Goal: Navigation & Orientation: Find specific page/section

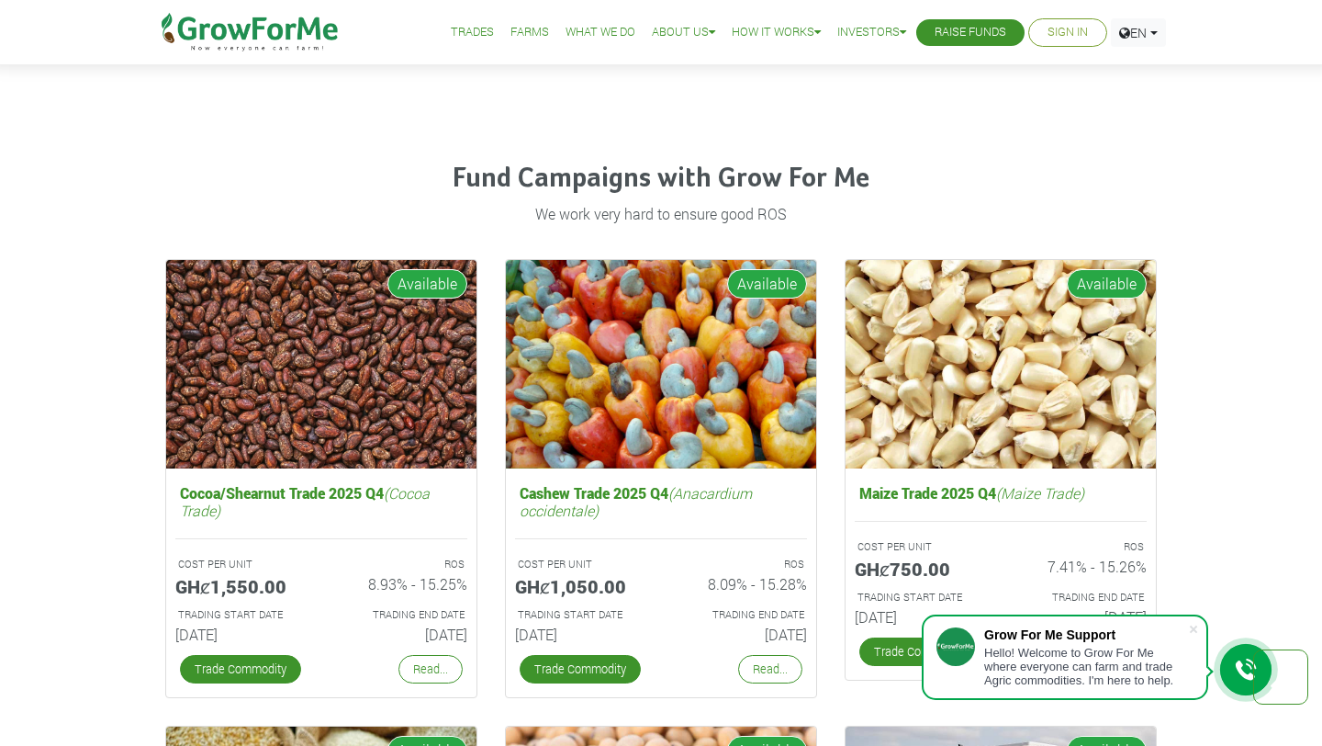
scroll to position [2388, 0]
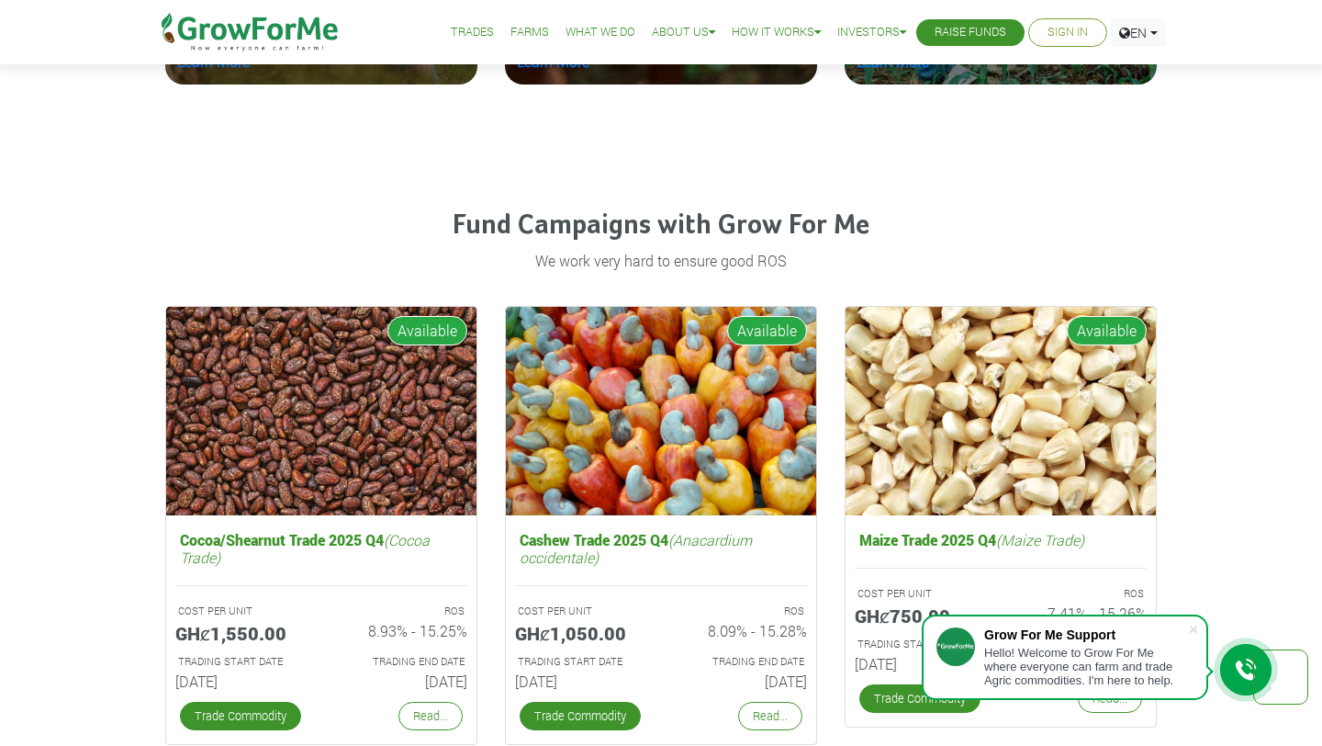
click at [451, 36] on link "Trades" at bounding box center [472, 32] width 43 height 19
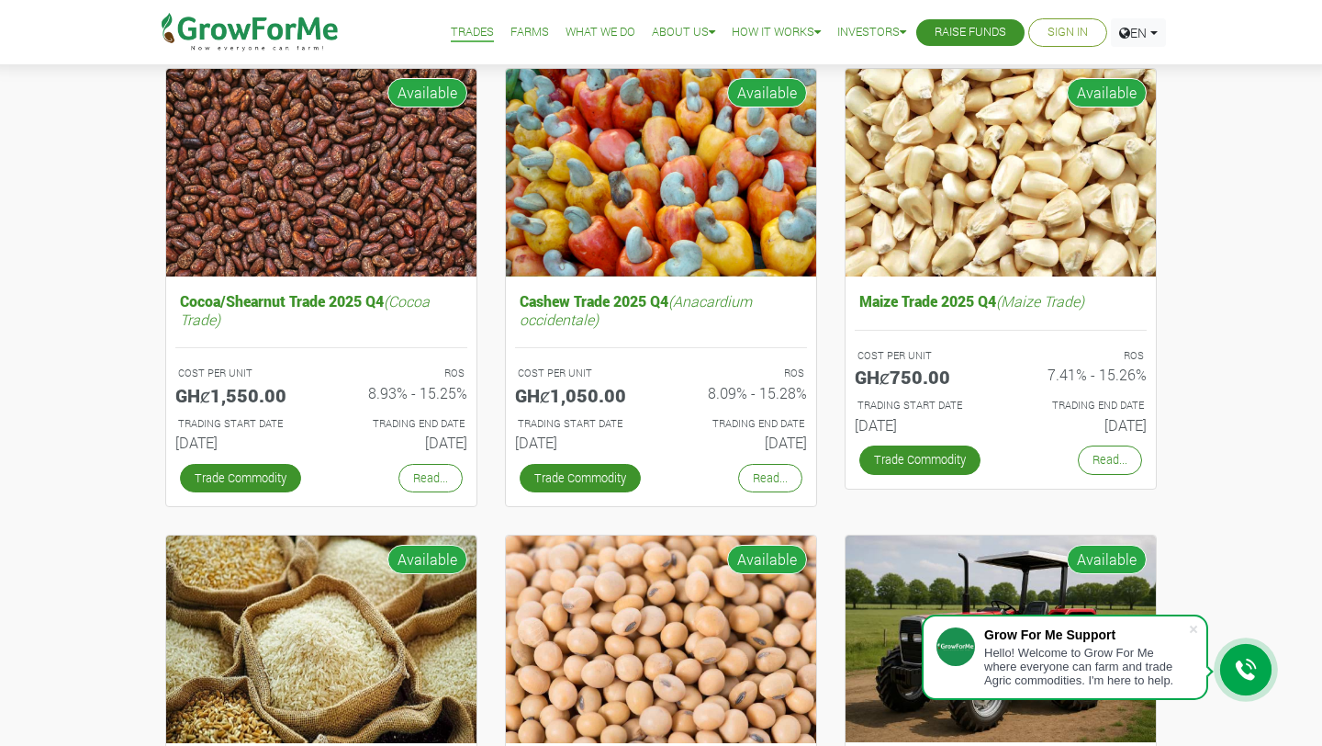
scroll to position [198, 0]
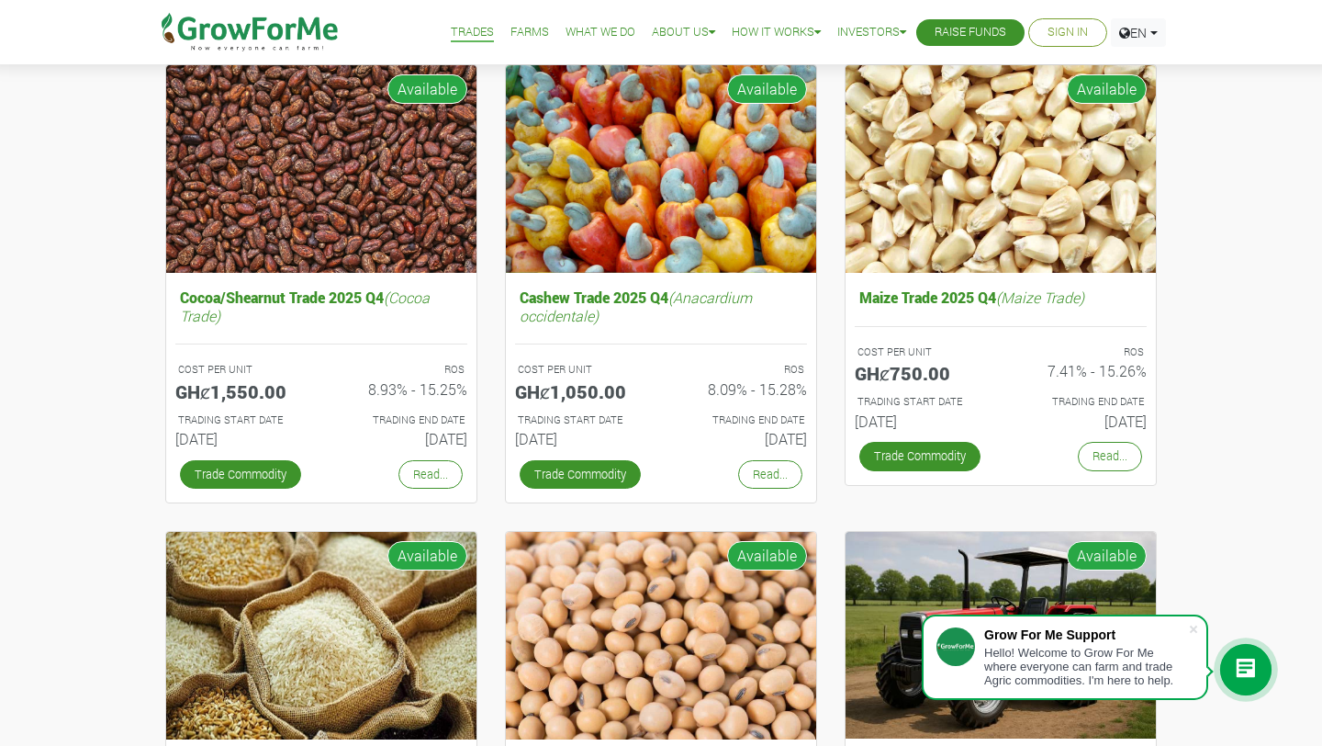
click at [526, 37] on link "Farms" at bounding box center [529, 32] width 39 height 19
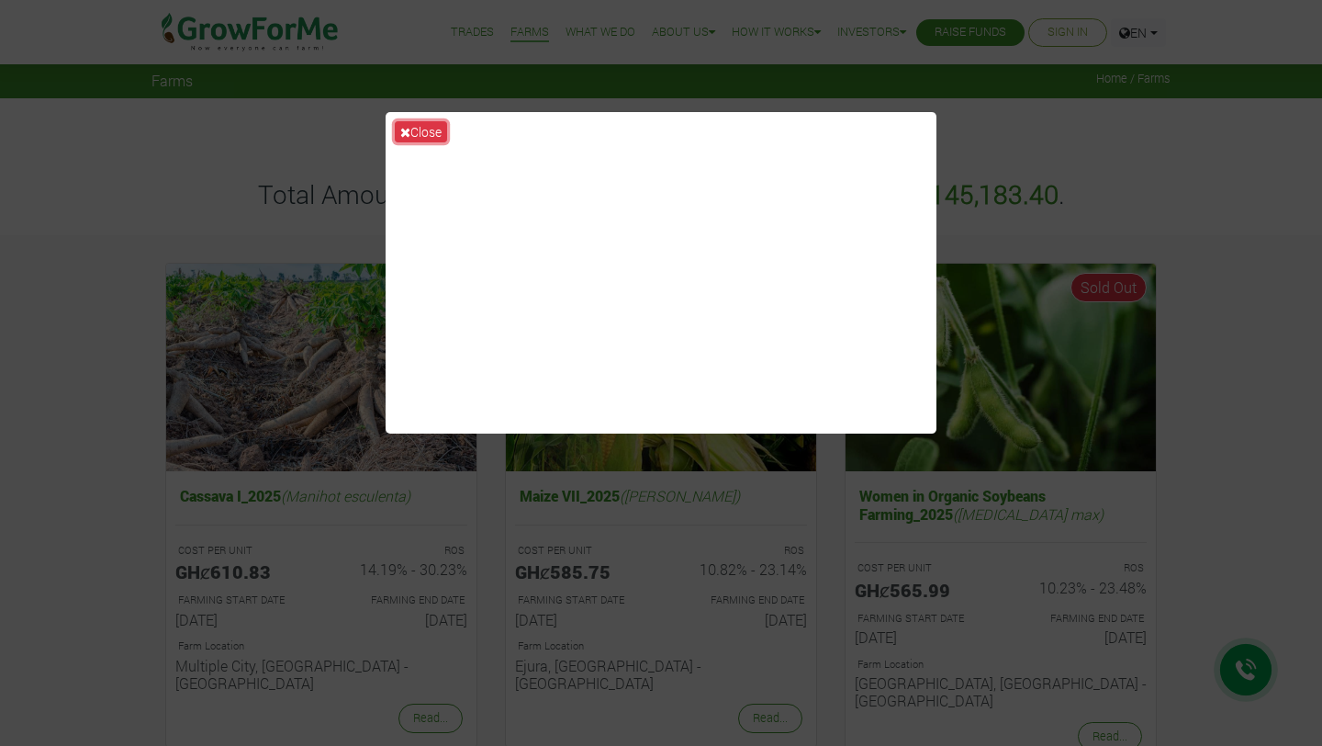
click at [435, 133] on button "Close" at bounding box center [421, 131] width 52 height 21
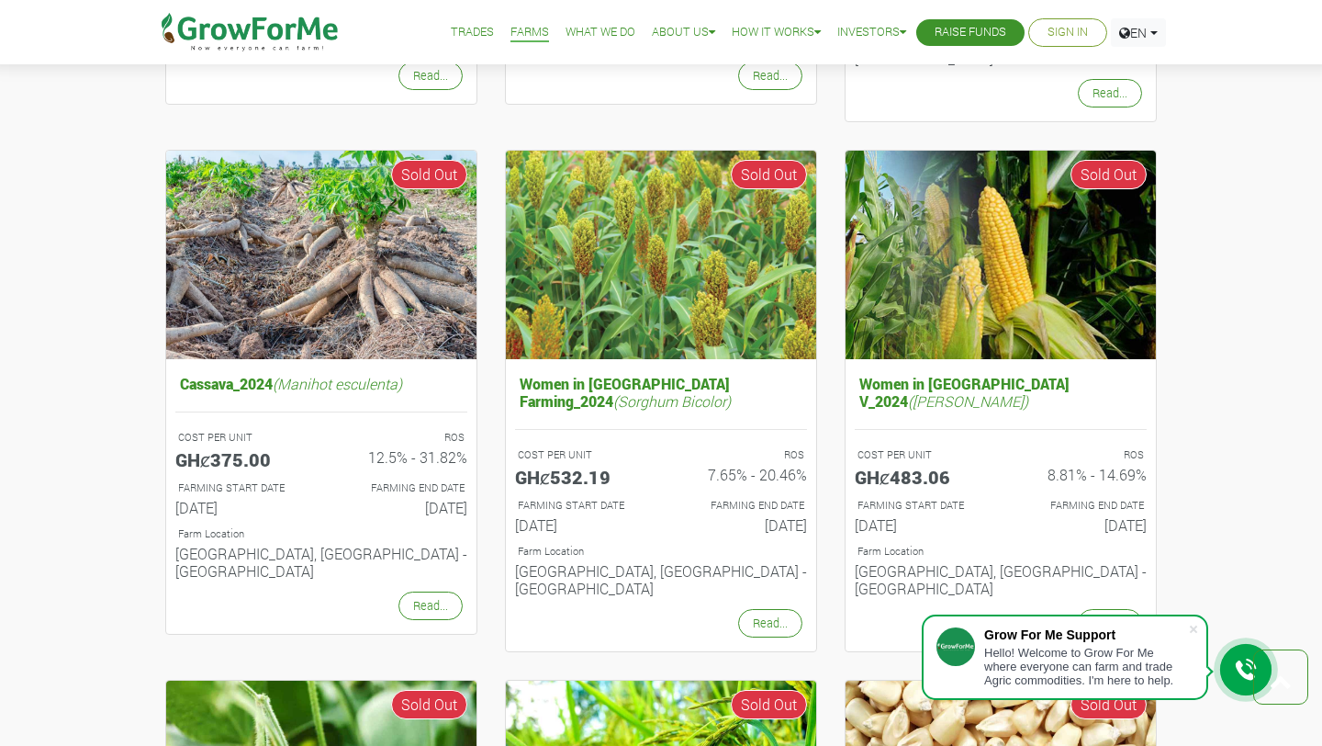
scroll to position [988, 0]
